Goal: Transaction & Acquisition: Subscribe to service/newsletter

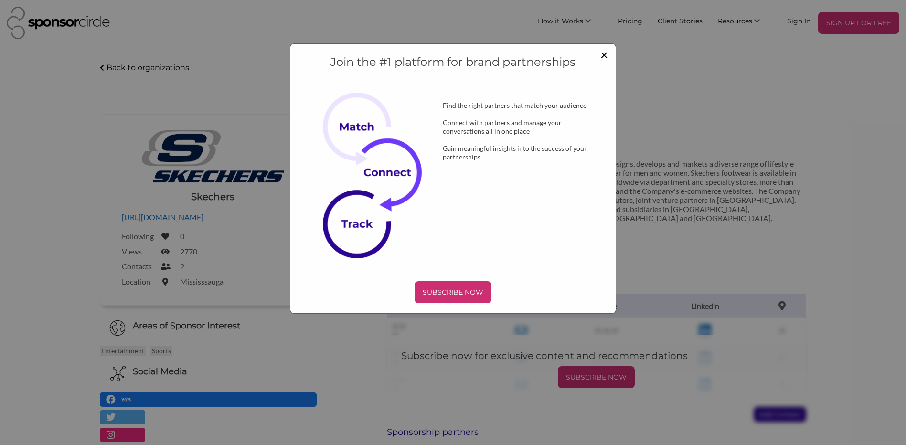
click at [601, 57] on span "×" at bounding box center [605, 54] width 8 height 16
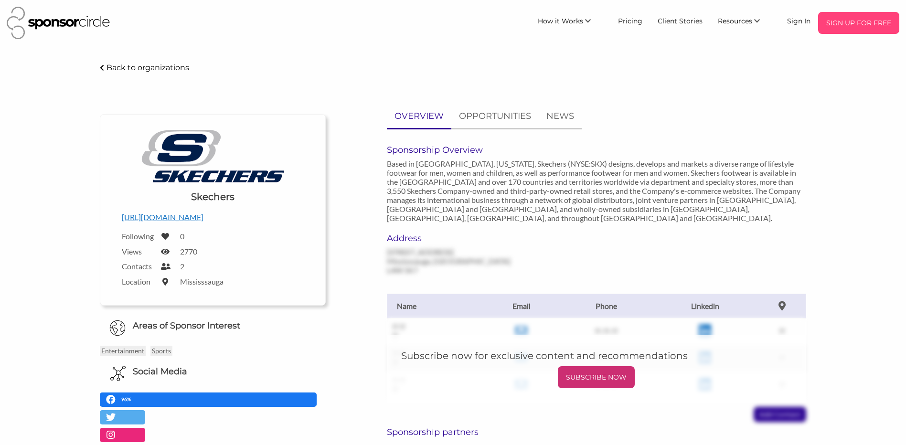
click at [863, 25] on p "SIGN UP FOR FREE" at bounding box center [859, 23] width 74 height 14
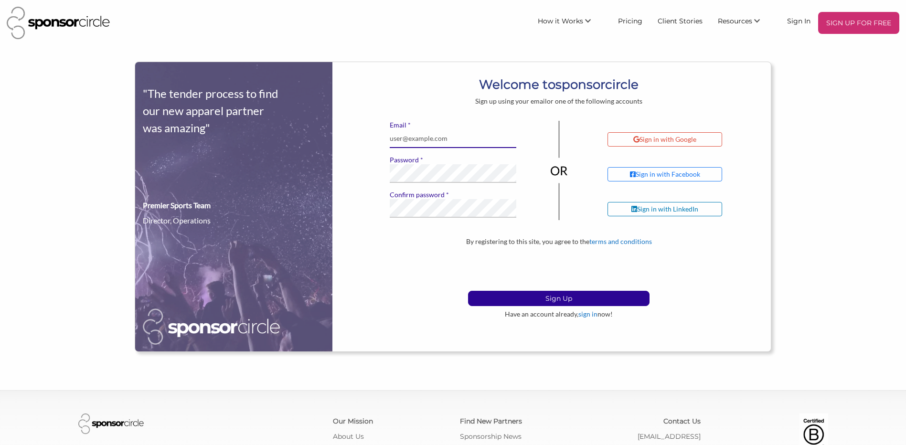
click at [413, 141] on input "* Email" at bounding box center [453, 138] width 127 height 19
type input "[EMAIL_ADDRESS][DOMAIN_NAME]"
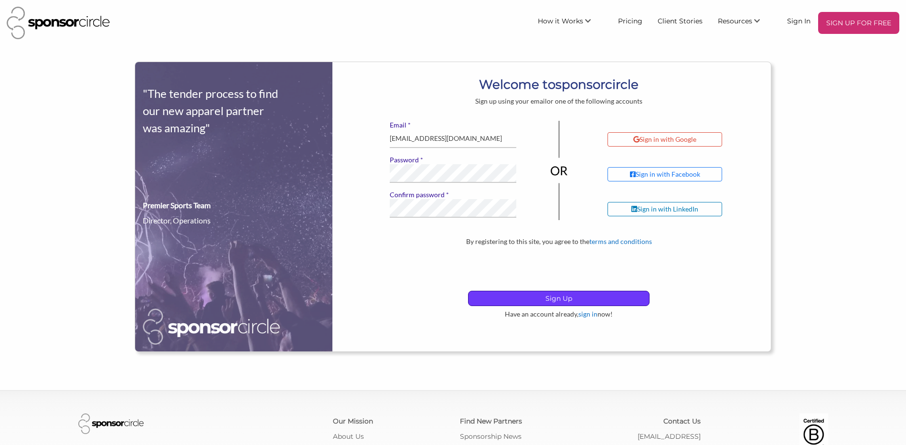
click at [549, 297] on p "Sign Up" at bounding box center [559, 298] width 181 height 14
